Goal: Task Accomplishment & Management: Manage account settings

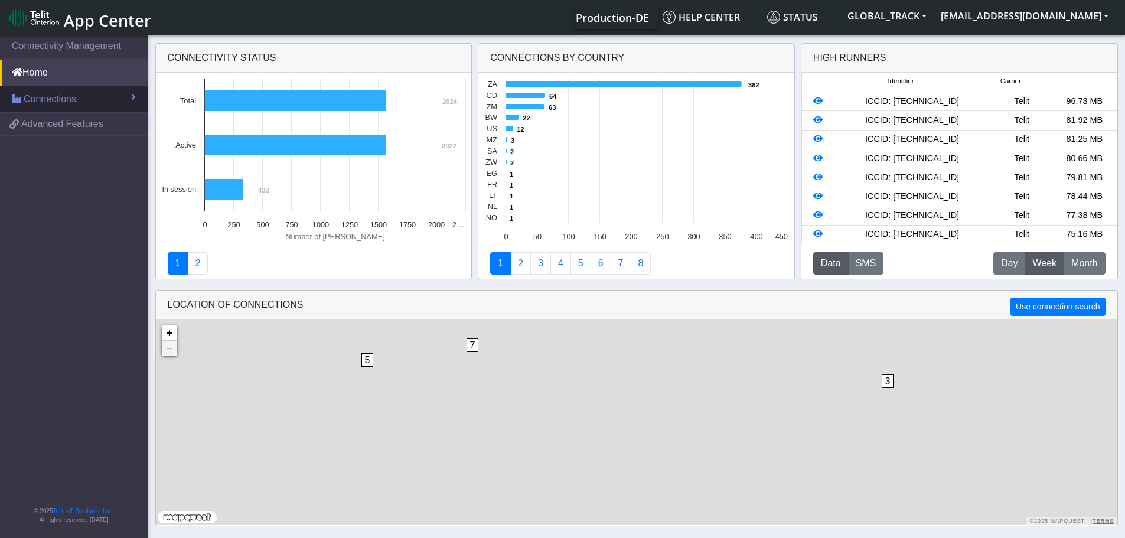
click at [93, 98] on link "Connections" at bounding box center [74, 99] width 148 height 26
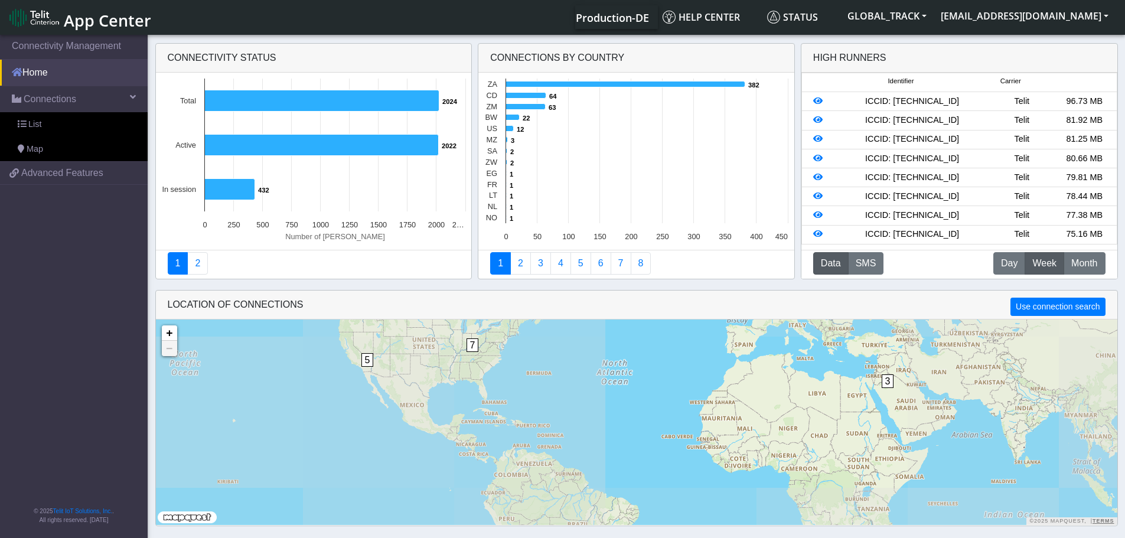
click at [92, 76] on link "Home" at bounding box center [74, 73] width 148 height 26
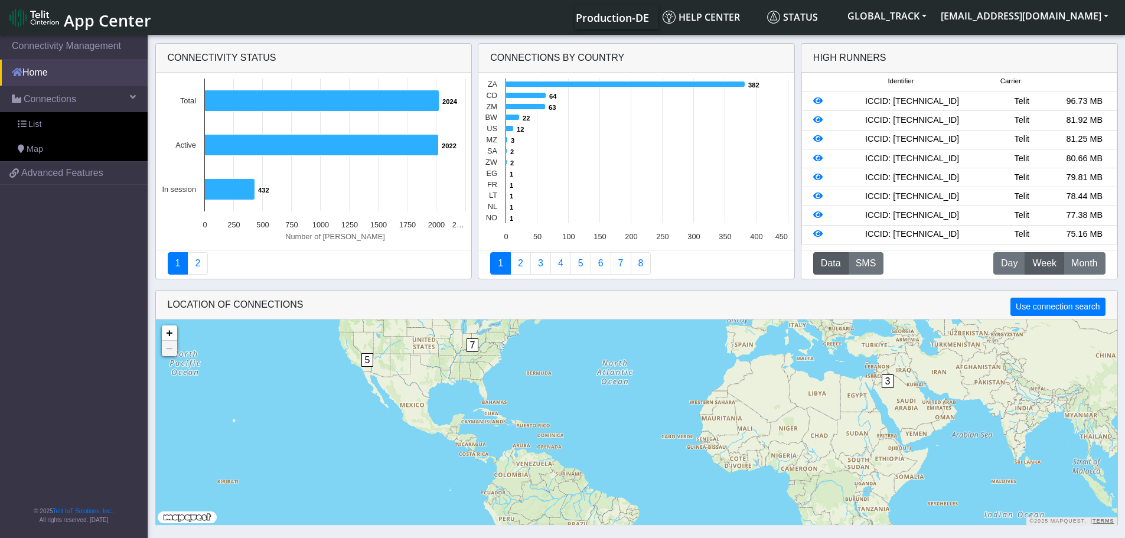
click at [81, 78] on link "Home" at bounding box center [74, 73] width 148 height 26
click at [50, 124] on link "List" at bounding box center [74, 124] width 148 height 25
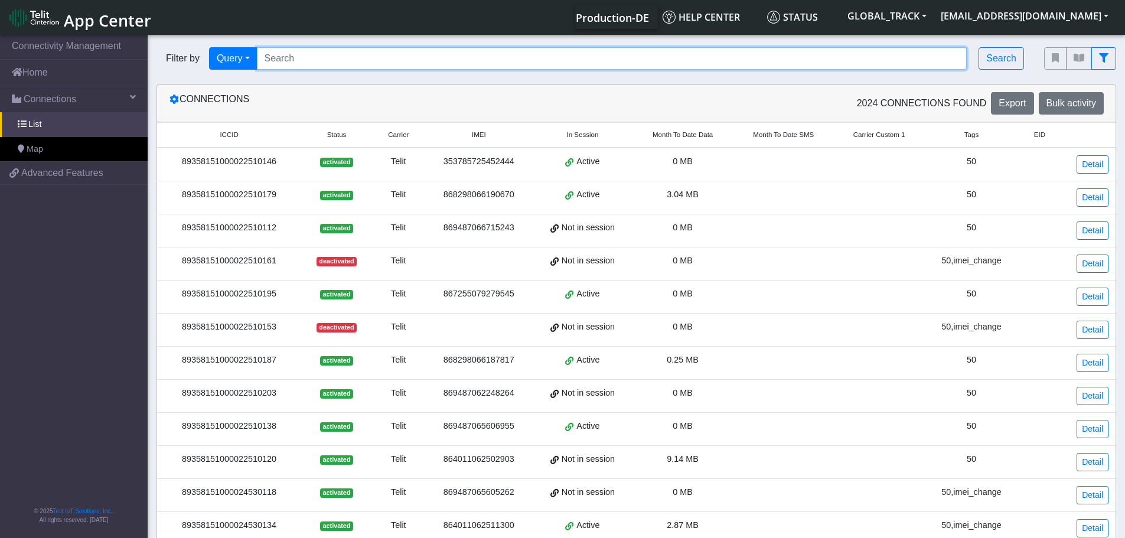
click at [282, 56] on input "Search..." at bounding box center [612, 58] width 710 height 22
paste input "864011062501392"
type input "864011062501392"
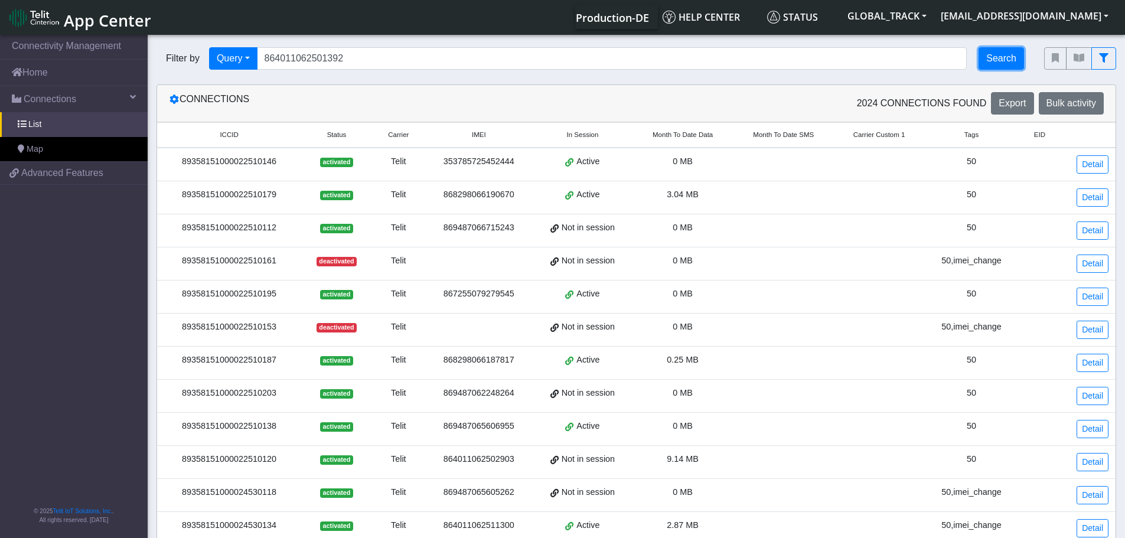
click at [1007, 58] on button "Search" at bounding box center [1000, 58] width 45 height 22
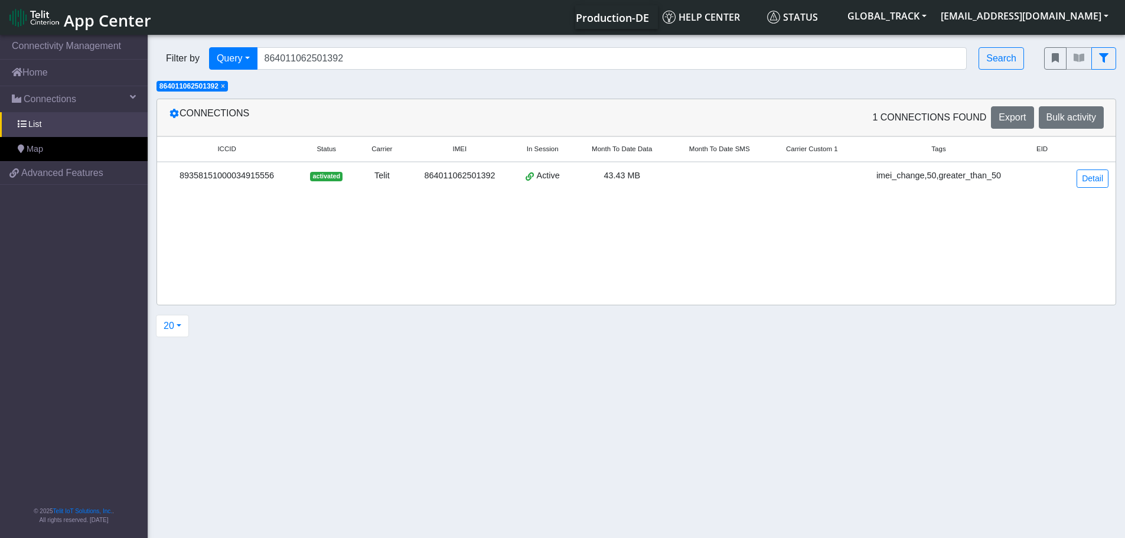
click at [1073, 181] on td "Detail" at bounding box center [1088, 178] width 53 height 33
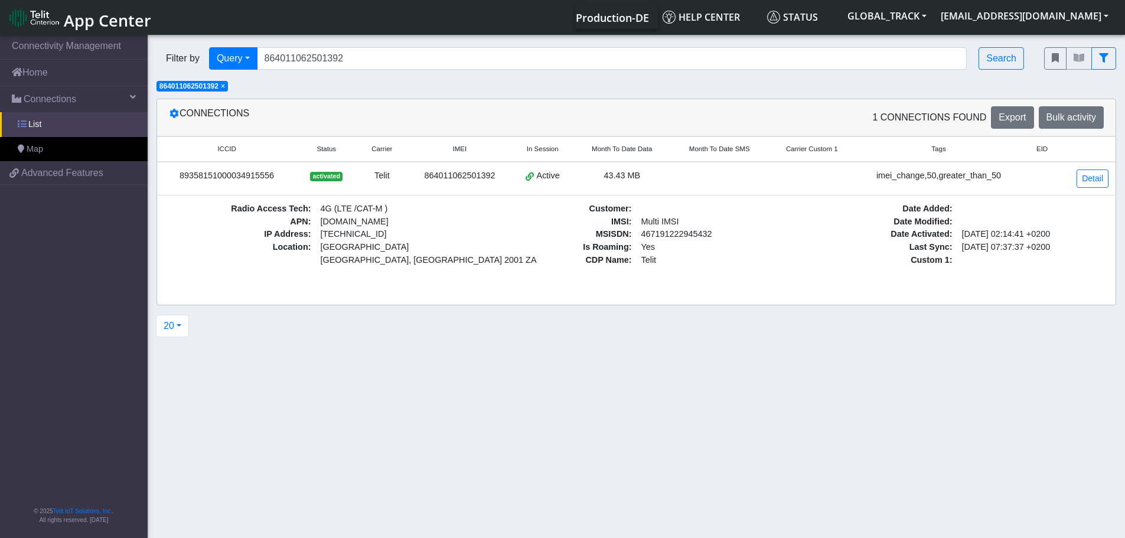
click at [60, 125] on link "List" at bounding box center [74, 124] width 148 height 25
click at [67, 111] on link "Connections" at bounding box center [74, 99] width 148 height 26
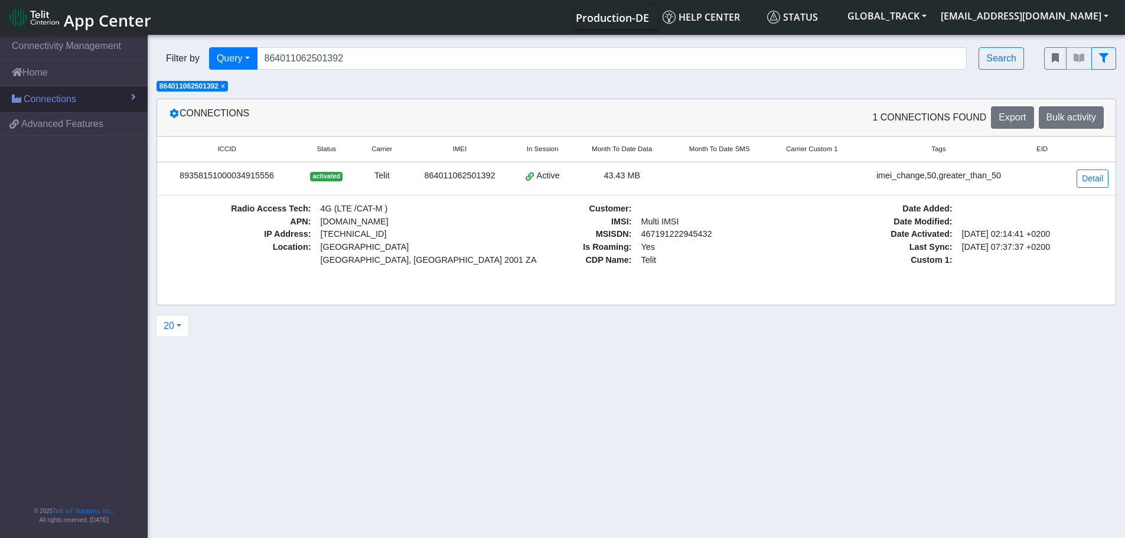
click at [67, 111] on link "Connections" at bounding box center [74, 99] width 148 height 26
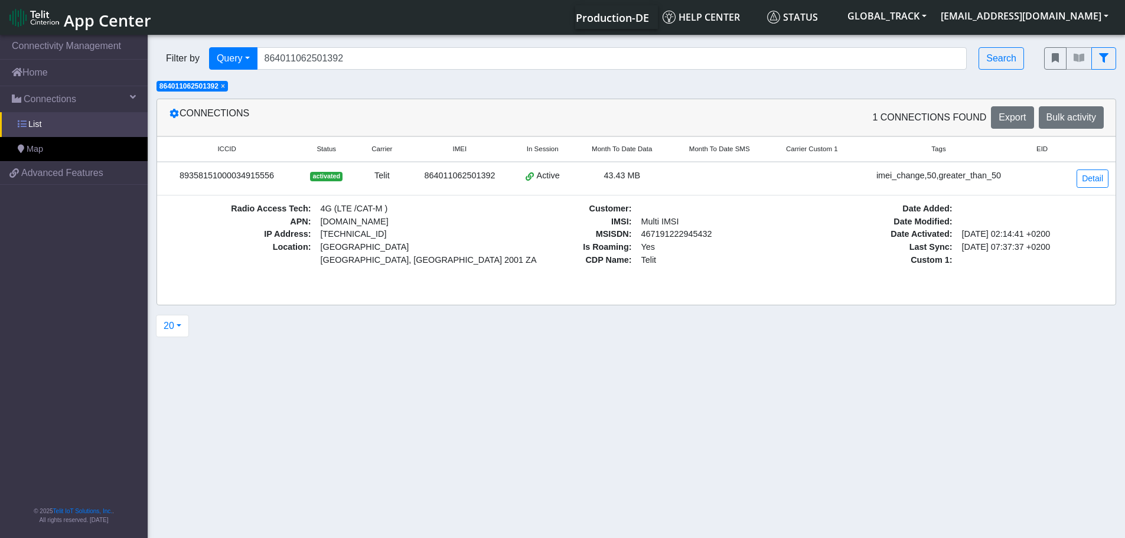
click at [63, 122] on link "List" at bounding box center [74, 124] width 148 height 25
click at [63, 123] on link "List" at bounding box center [74, 124] width 148 height 25
click at [63, 155] on link "Map" at bounding box center [74, 149] width 148 height 25
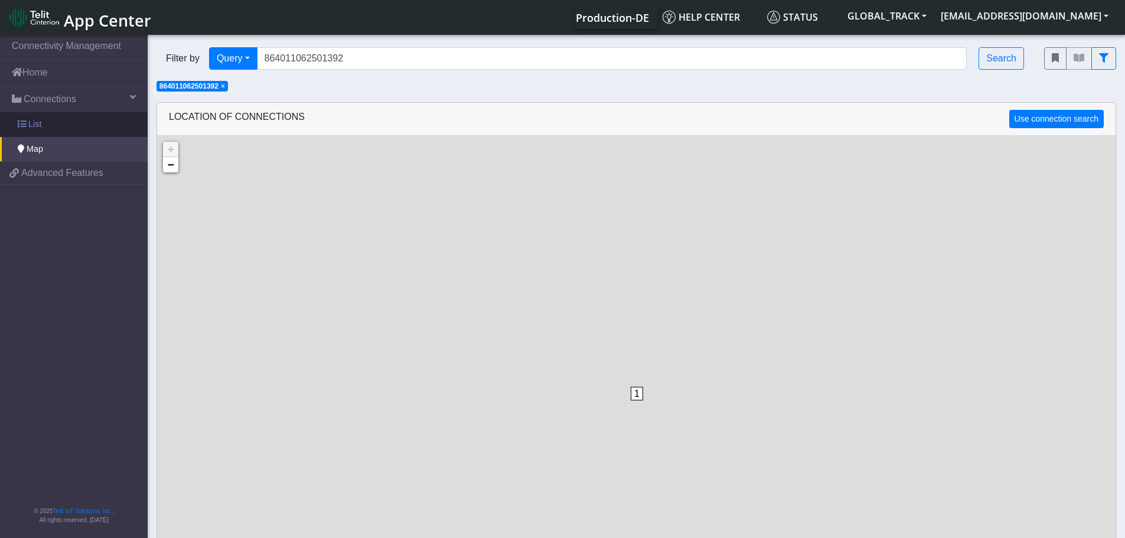
click at [70, 130] on link "List" at bounding box center [74, 124] width 148 height 25
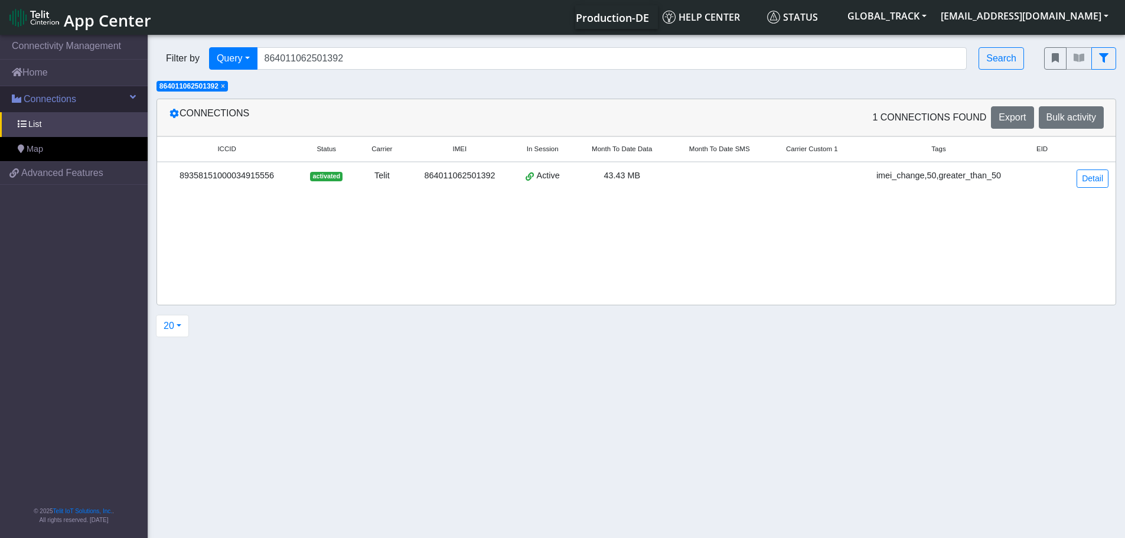
click at [74, 102] on span "Connections" at bounding box center [50, 99] width 53 height 14
click at [66, 101] on span "Connections" at bounding box center [50, 99] width 53 height 14
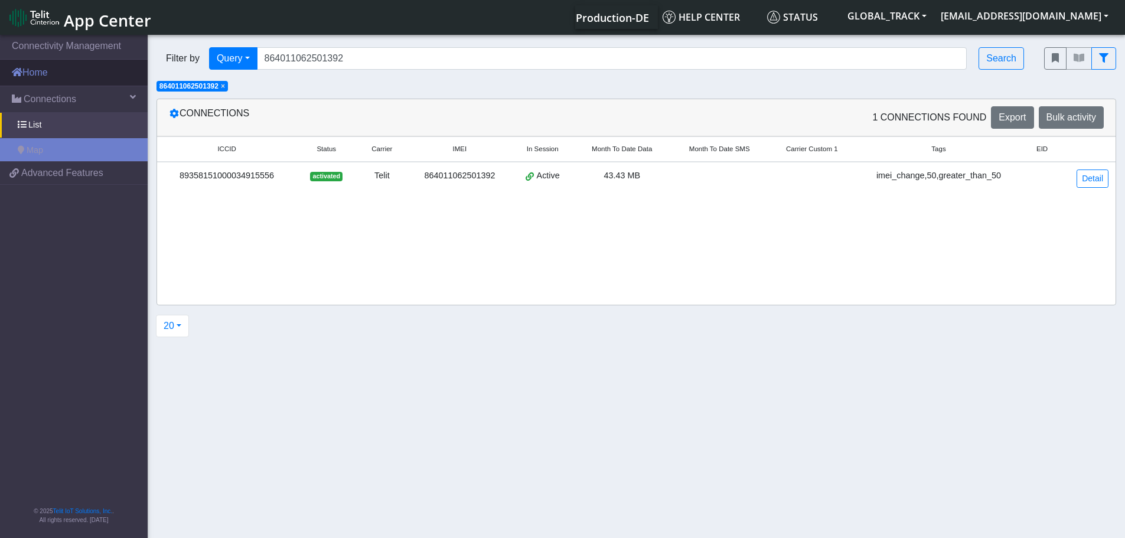
click at [68, 73] on link "Home" at bounding box center [74, 73] width 148 height 26
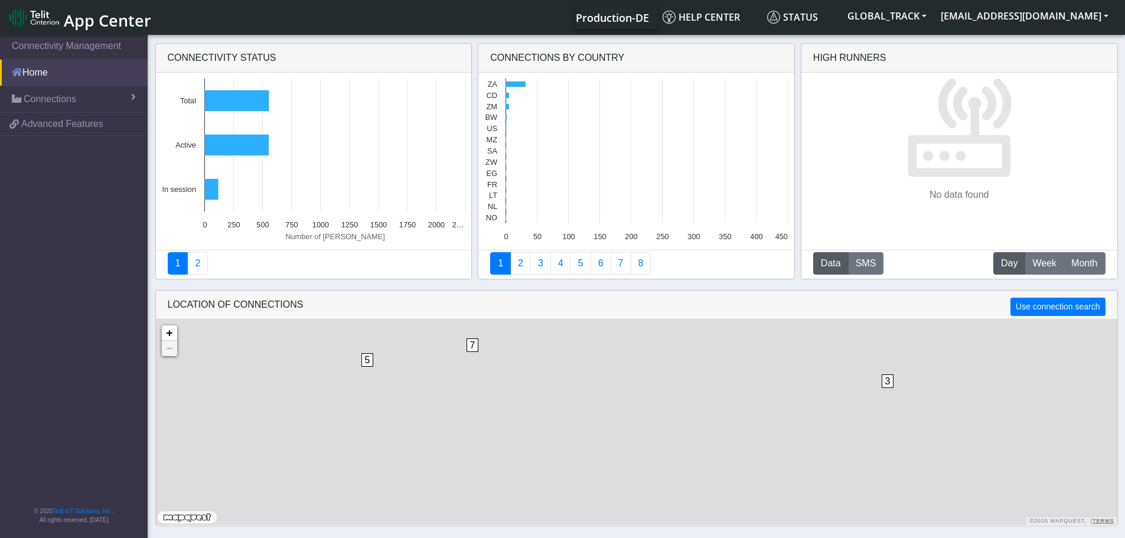
click at [68, 73] on link "Home" at bounding box center [74, 73] width 148 height 26
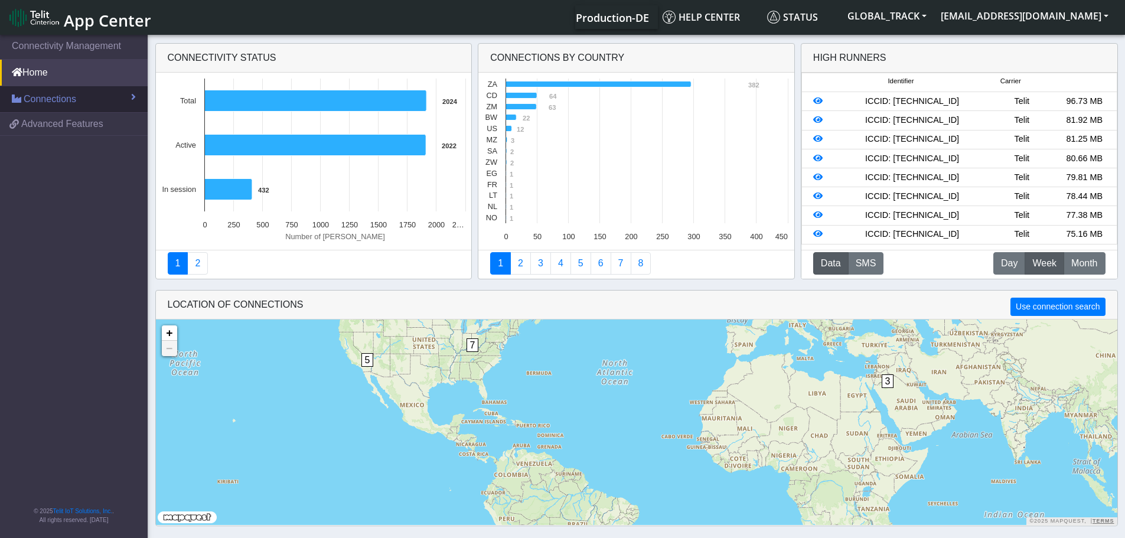
click at [65, 92] on span "Connections" at bounding box center [50, 99] width 53 height 14
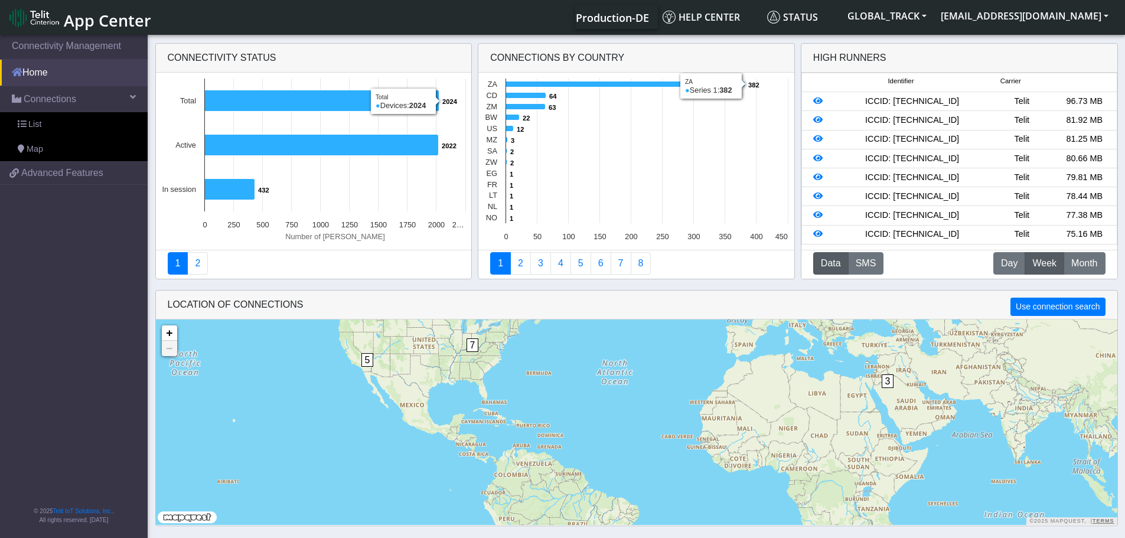
click at [90, 70] on link "Home" at bounding box center [74, 73] width 148 height 26
click at [70, 104] on span "Connections" at bounding box center [50, 99] width 53 height 14
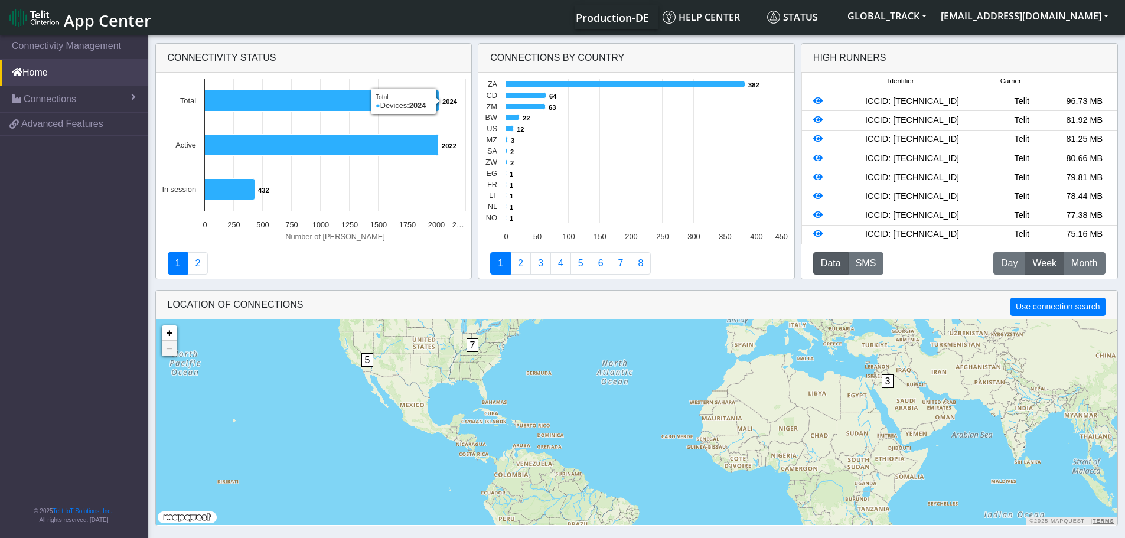
drag, startPoint x: 66, startPoint y: 104, endPoint x: 66, endPoint y: 113, distance: 8.9
click at [66, 103] on span "Connections" at bounding box center [50, 99] width 53 height 14
click at [64, 121] on link "List" at bounding box center [74, 125] width 148 height 25
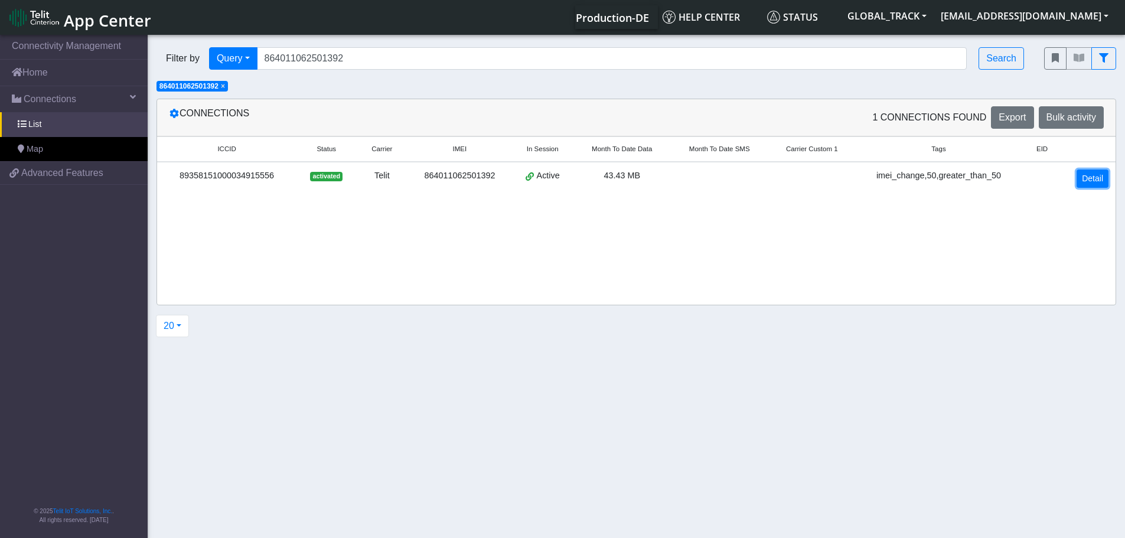
click at [1097, 181] on link "Detail" at bounding box center [1092, 178] width 32 height 18
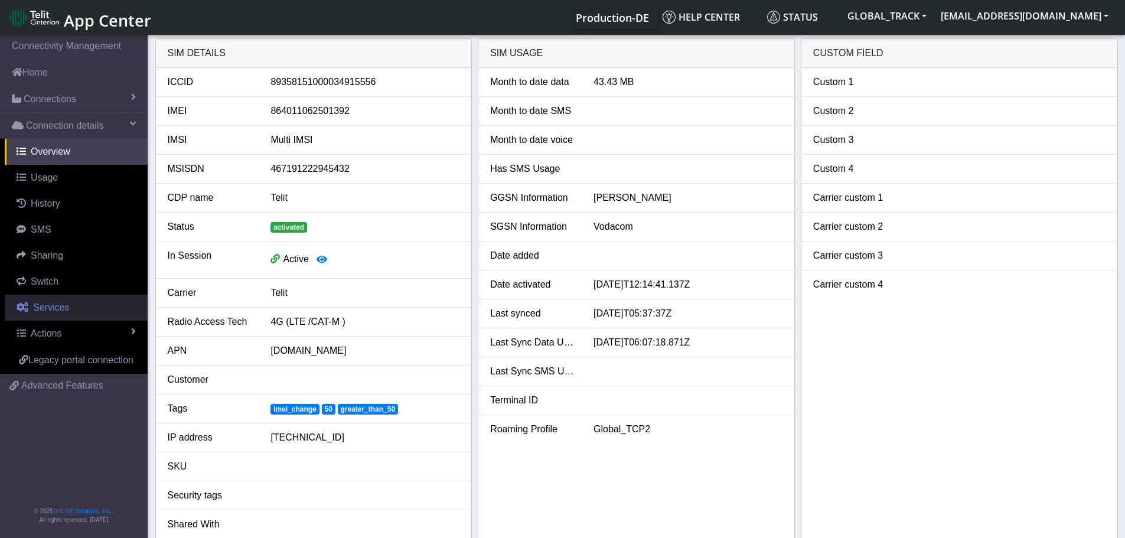
click at [70, 318] on link "Services" at bounding box center [76, 308] width 143 height 26
select select "1: 1"
select select "2: 6"
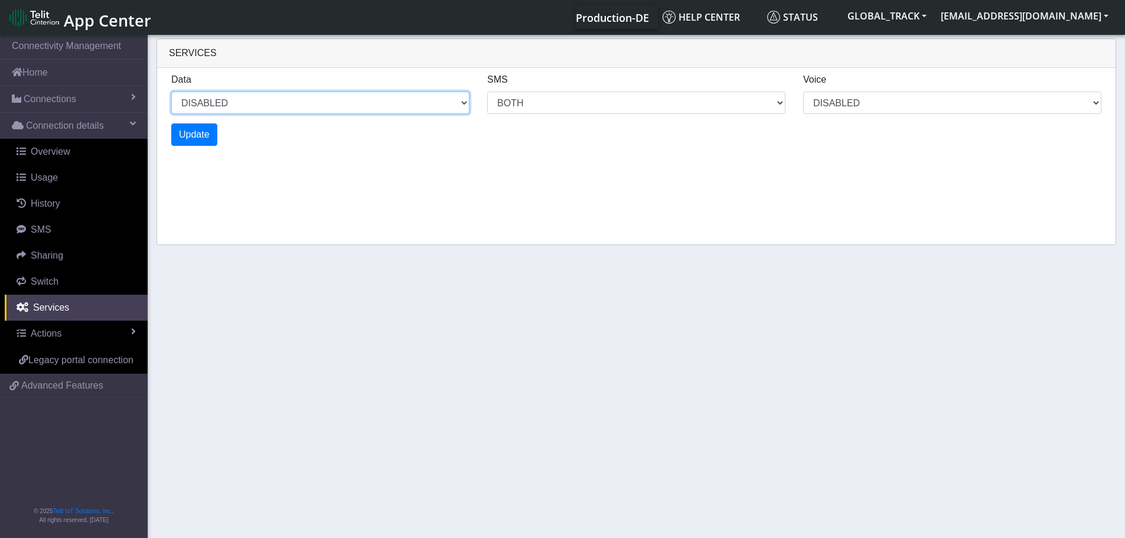
click at [364, 107] on select "ENABLED DISABLED" at bounding box center [320, 103] width 298 height 22
click at [171, 92] on select "ENABLED DISABLED" at bounding box center [320, 103] width 298 height 22
select select "2: 0"
select select "6: 6"
select select "1: 0"
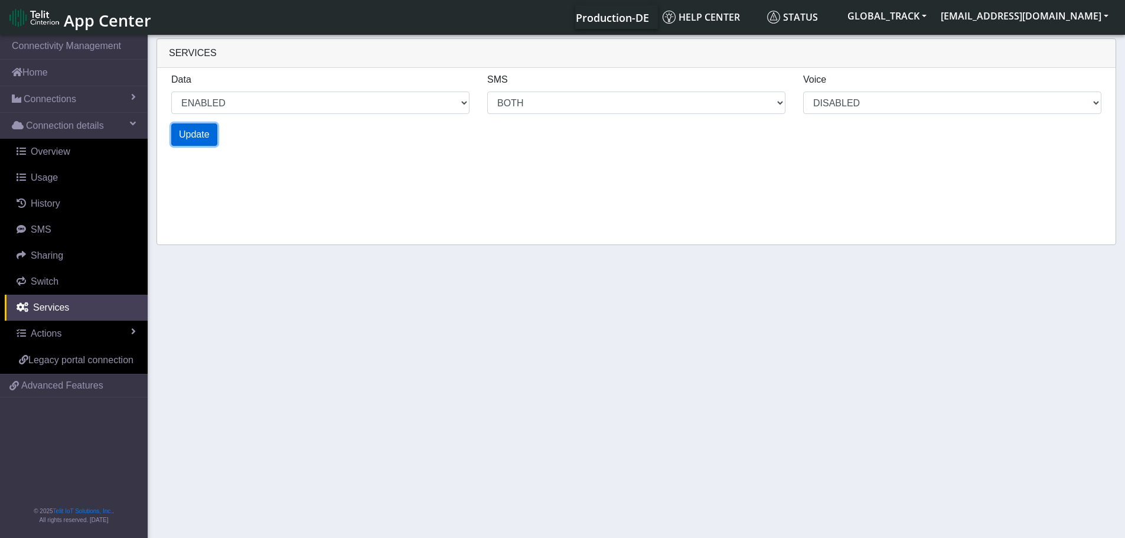
click at [197, 135] on span "Update" at bounding box center [194, 134] width 31 height 10
select select "6: 0"
select select "14: 6"
select select "3: 0"
